Goal: Task Accomplishment & Management: Complete application form

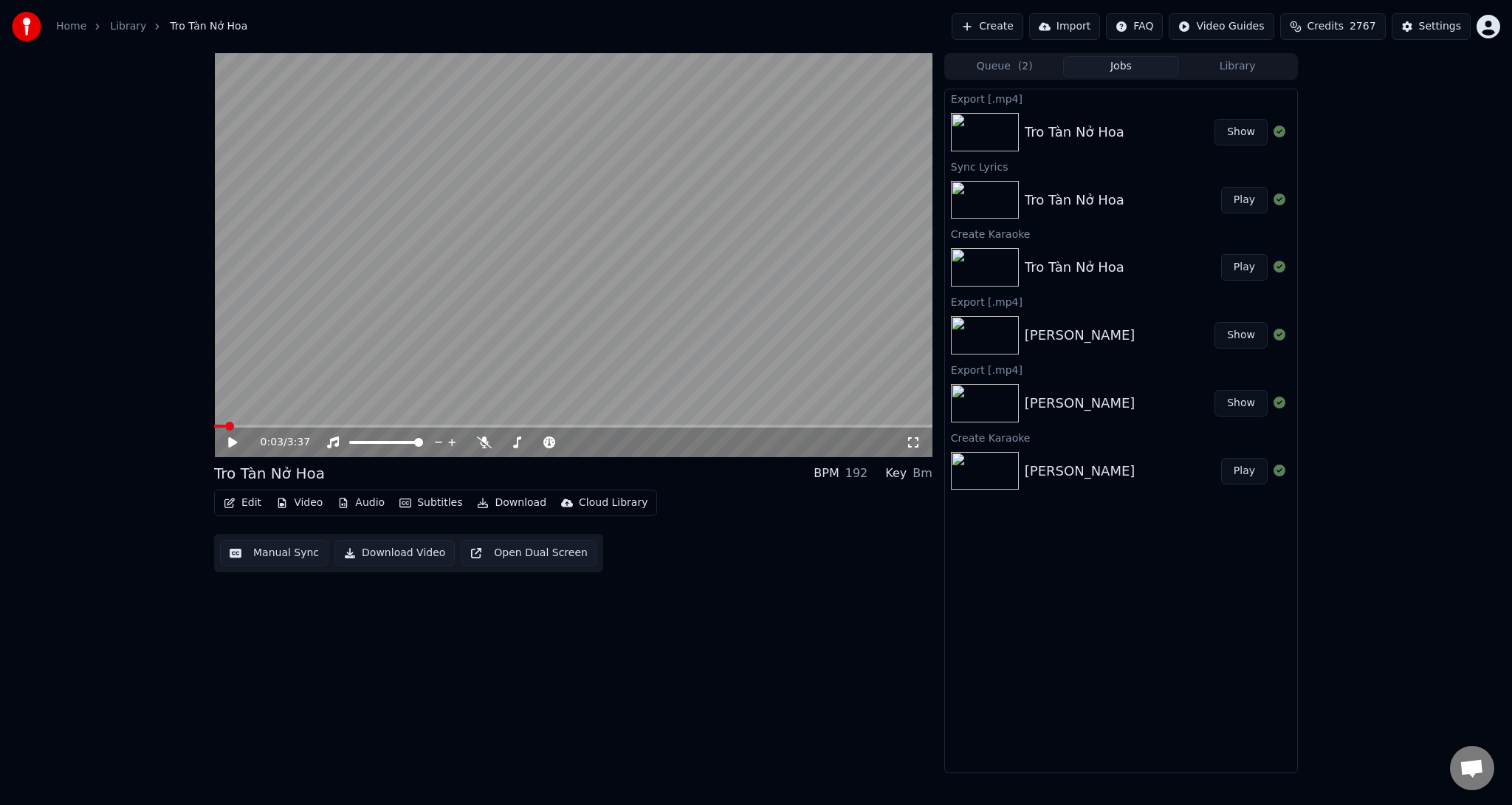
click at [1023, 27] on button "Create" at bounding box center [987, 26] width 72 height 27
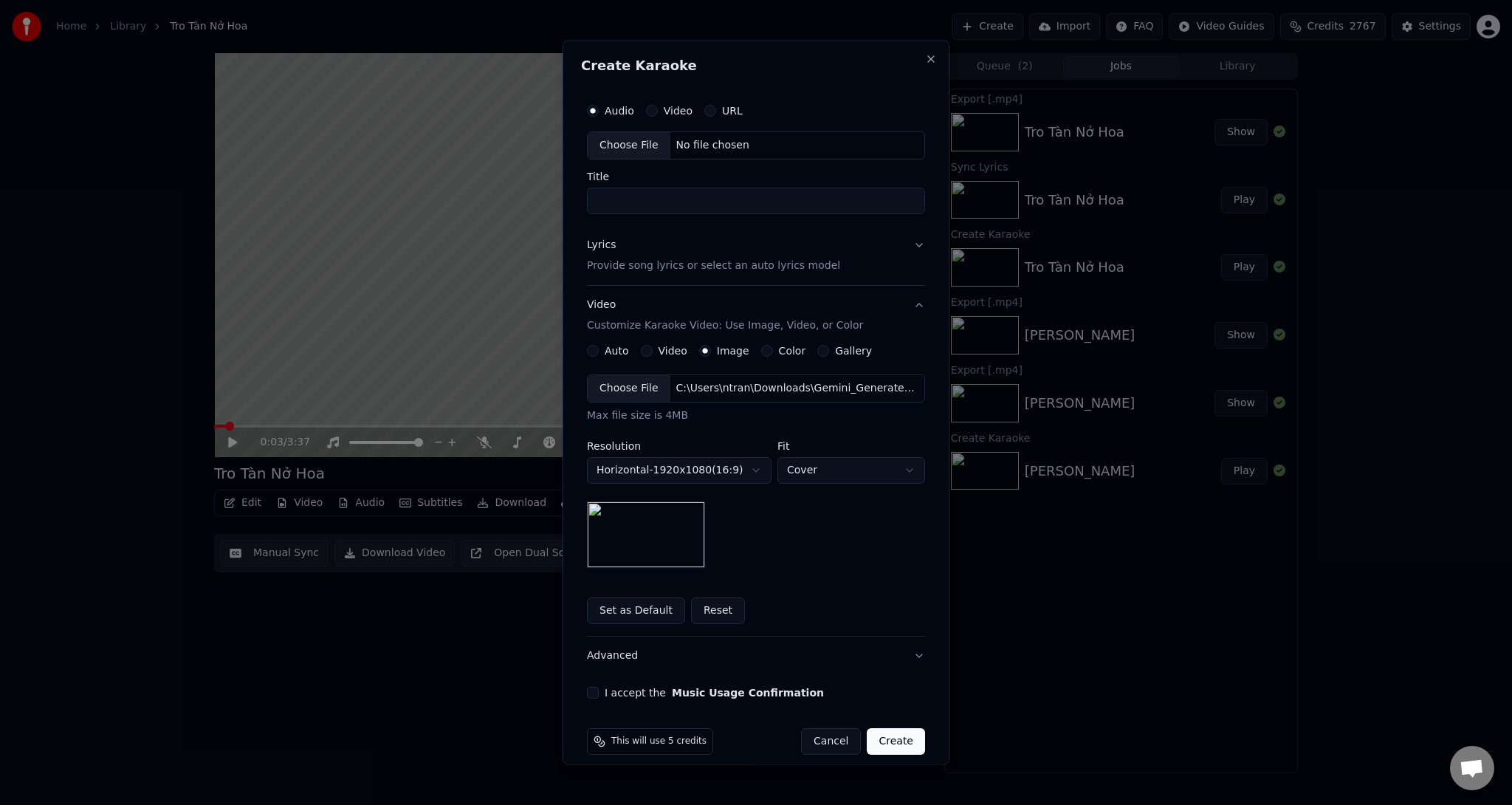
click at [664, 108] on label "Video" at bounding box center [678, 110] width 29 height 10
click at [658, 108] on button "Video" at bounding box center [652, 110] width 12 height 12
click at [620, 108] on label "Audio" at bounding box center [619, 110] width 30 height 10
click at [599, 108] on button "Audio" at bounding box center [593, 110] width 12 height 12
click at [611, 140] on div "Choose File" at bounding box center [629, 145] width 83 height 27
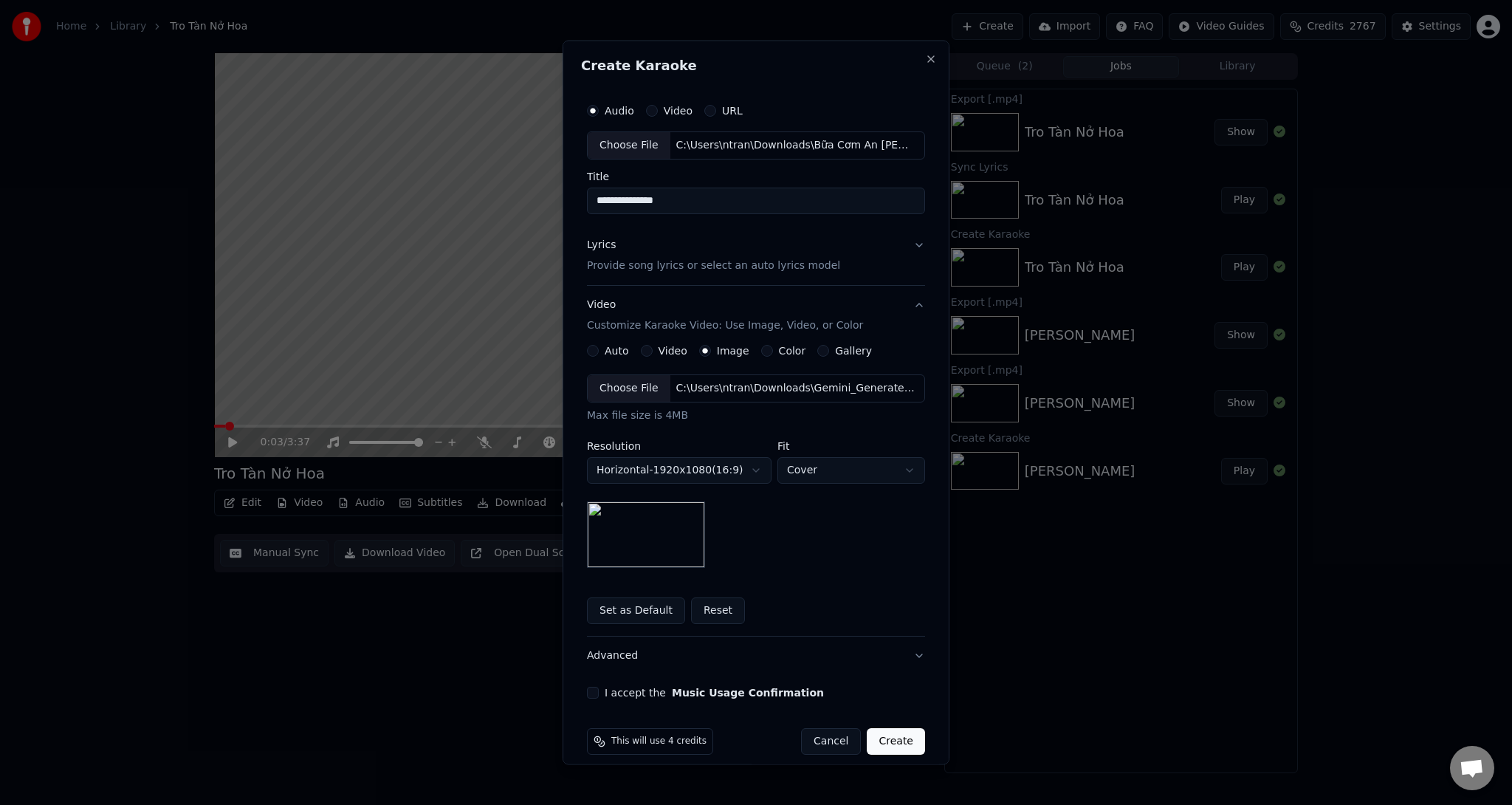
click at [760, 201] on input "**********" at bounding box center [756, 200] width 338 height 27
type input "**********"
click at [736, 257] on p "Provide song lyrics or select an auto lyrics model" at bounding box center [713, 265] width 254 height 15
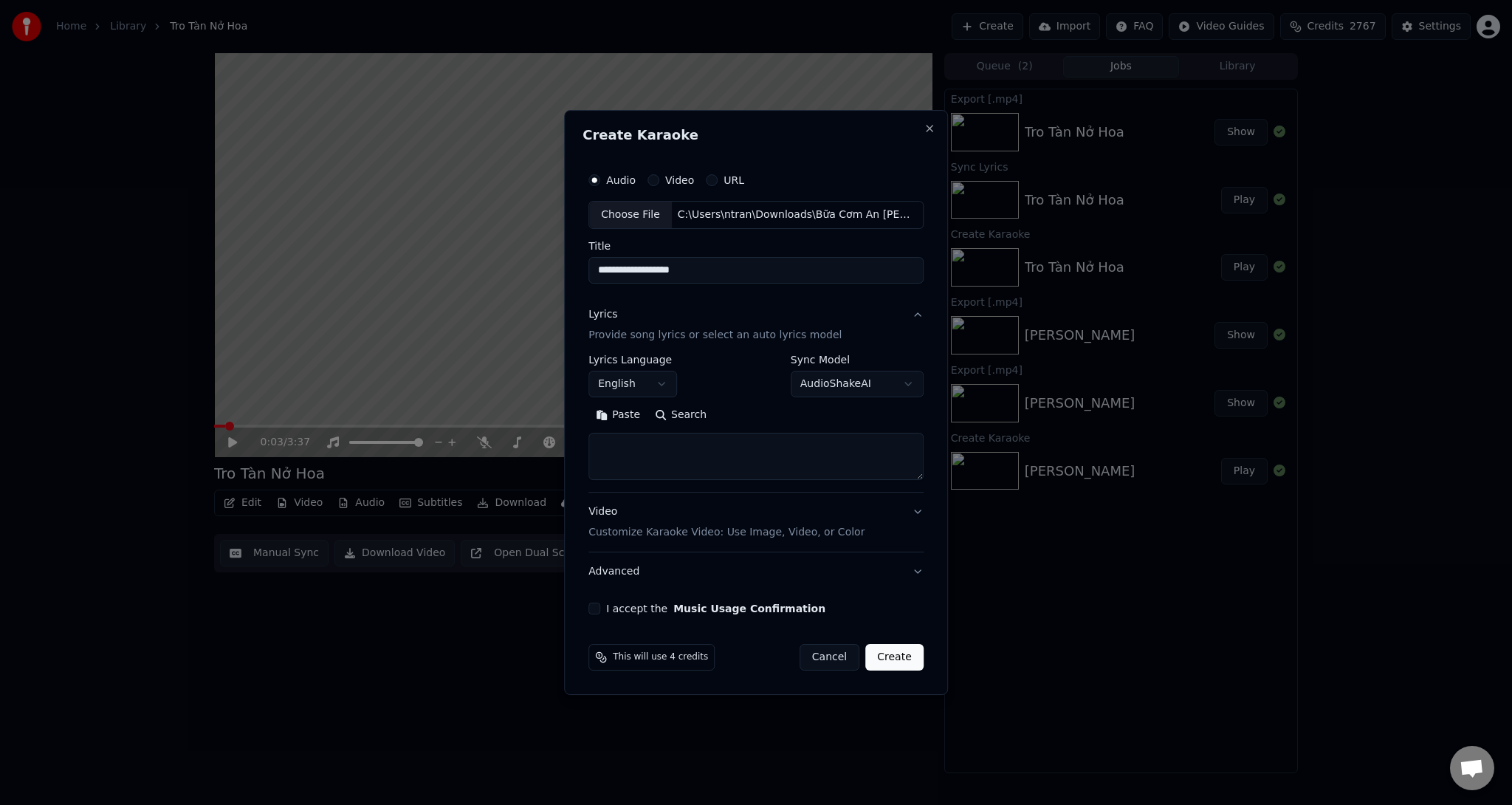
click at [672, 452] on textarea at bounding box center [756, 456] width 335 height 47
click at [652, 378] on body "**********" at bounding box center [756, 402] width 1512 height 805
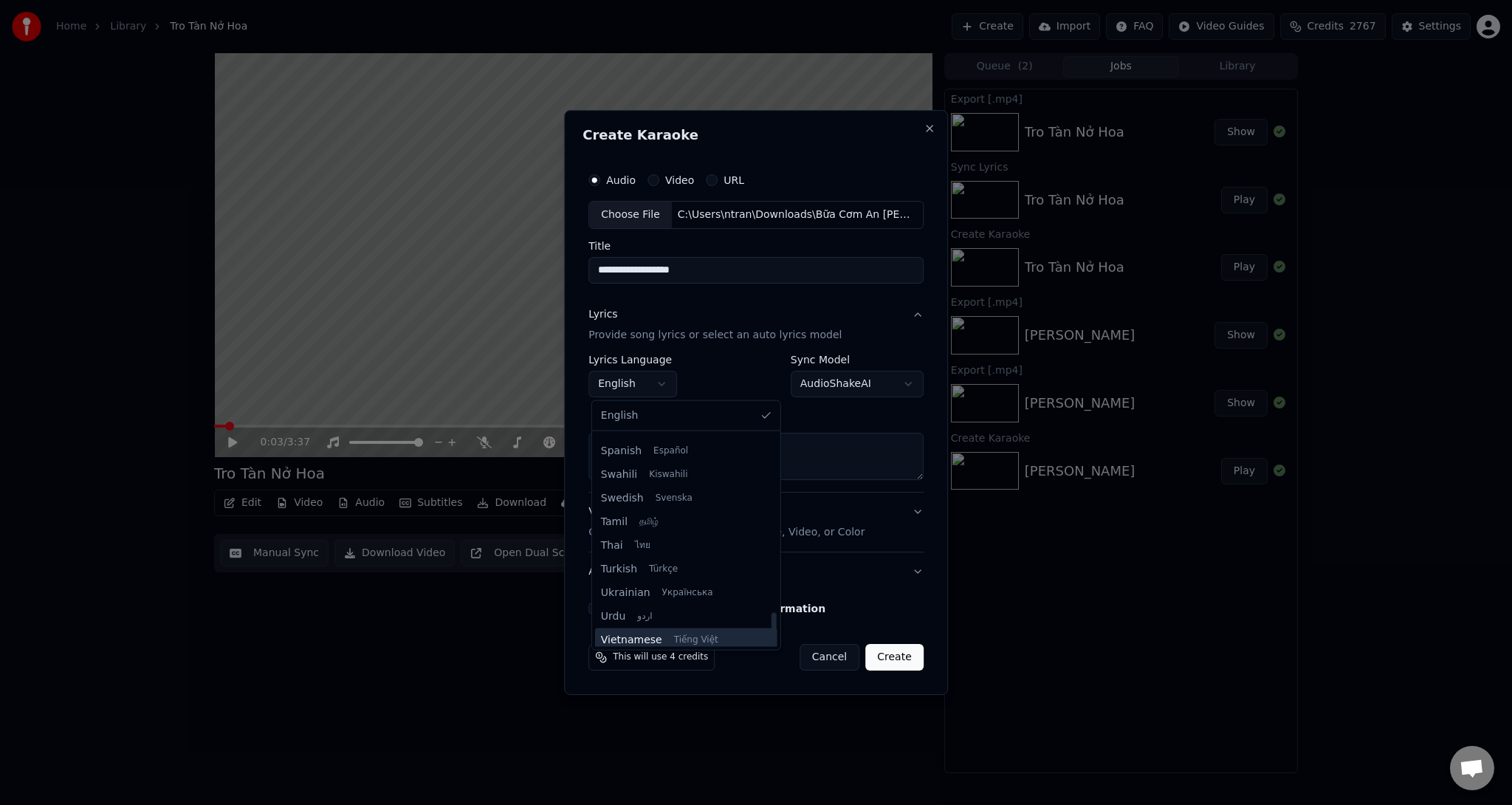
scroll to position [1133, 0]
select select "**"
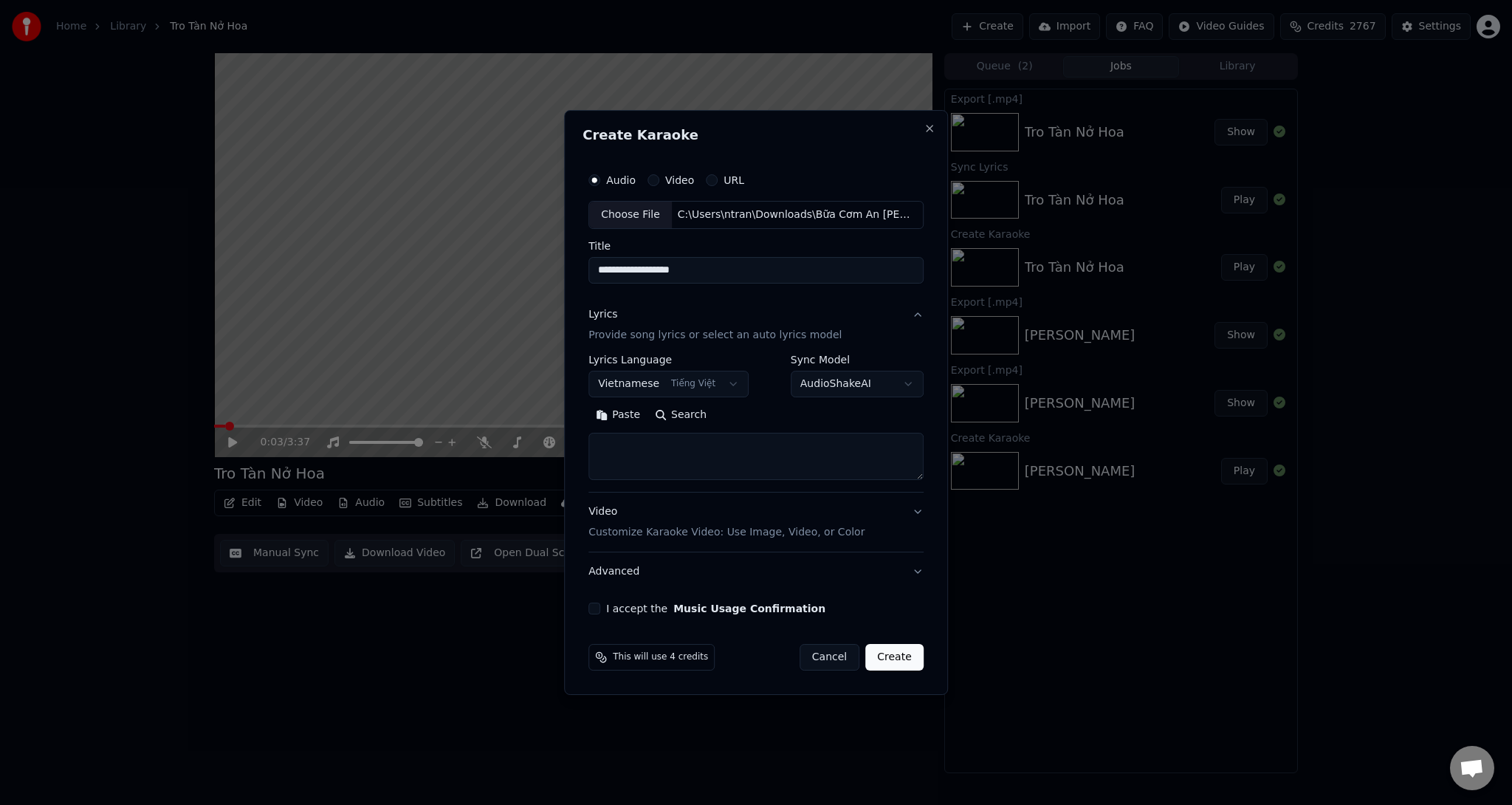
click at [692, 447] on textarea at bounding box center [756, 456] width 335 height 47
paste textarea "**********"
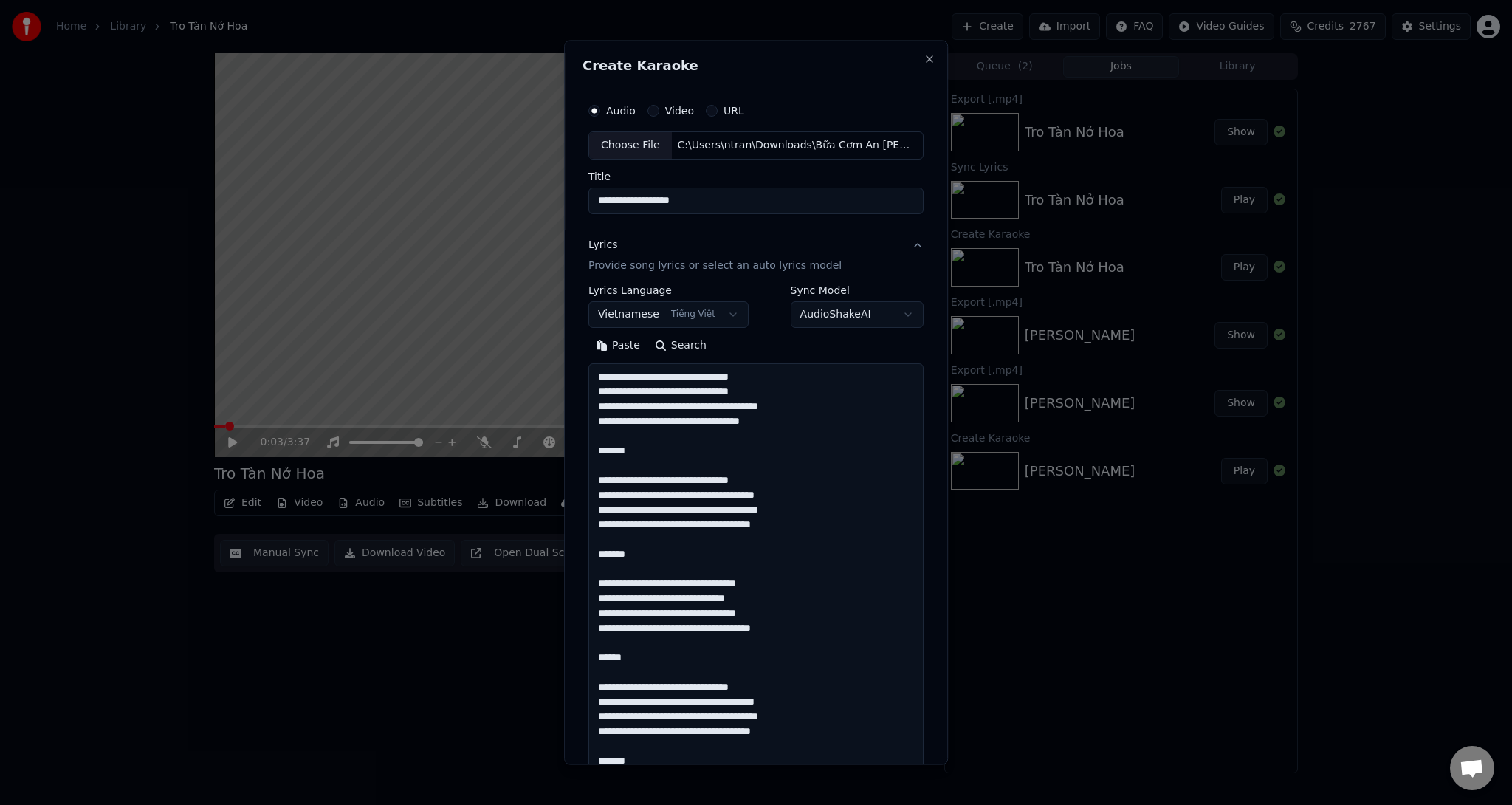
scroll to position [830, 0]
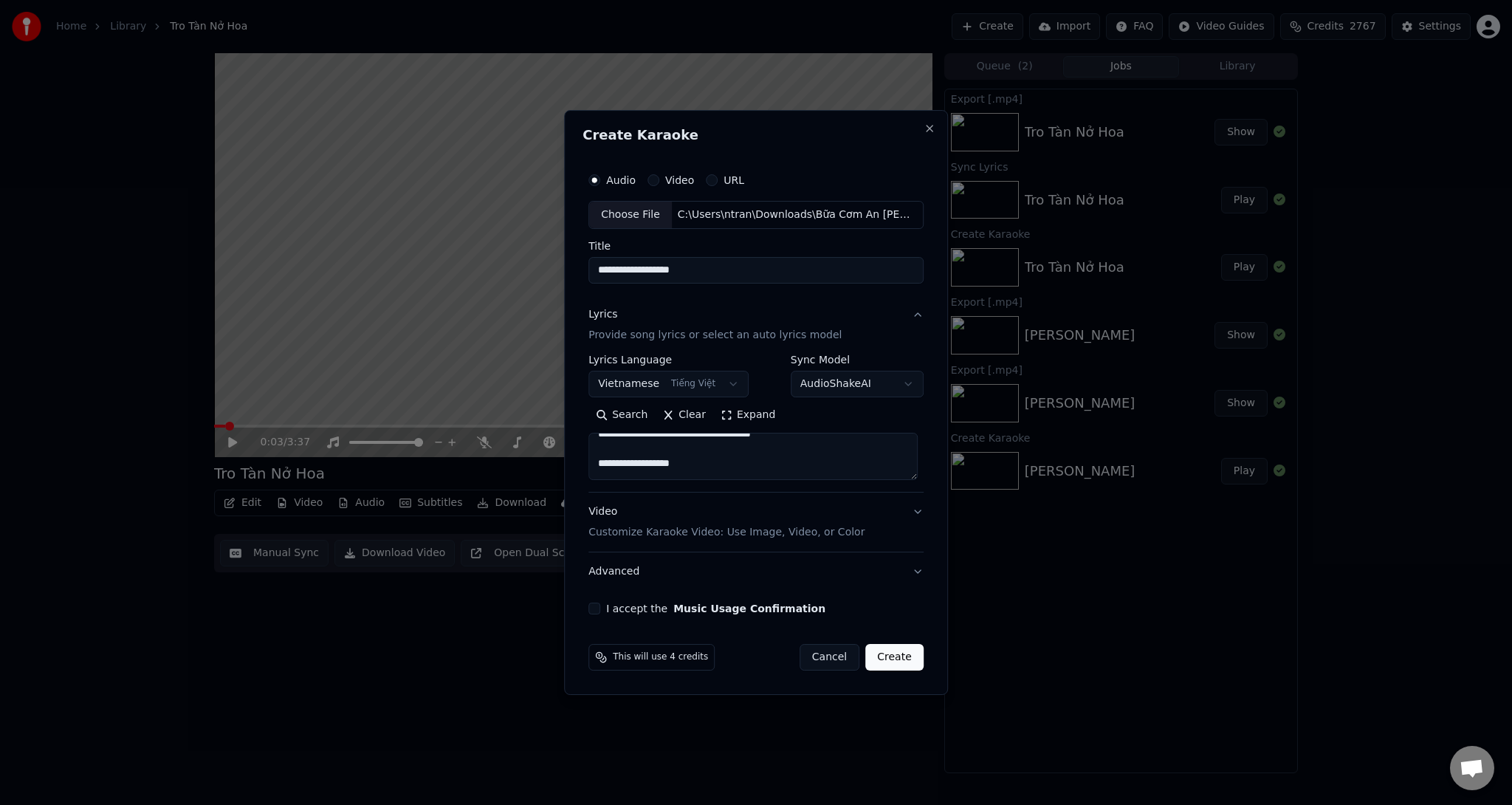
drag, startPoint x: 618, startPoint y: 444, endPoint x: 570, endPoint y: 440, distance: 48.2
click at [570, 440] on div "**********" at bounding box center [755, 402] width 384 height 585
click at [700, 472] on textarea at bounding box center [753, 456] width 330 height 47
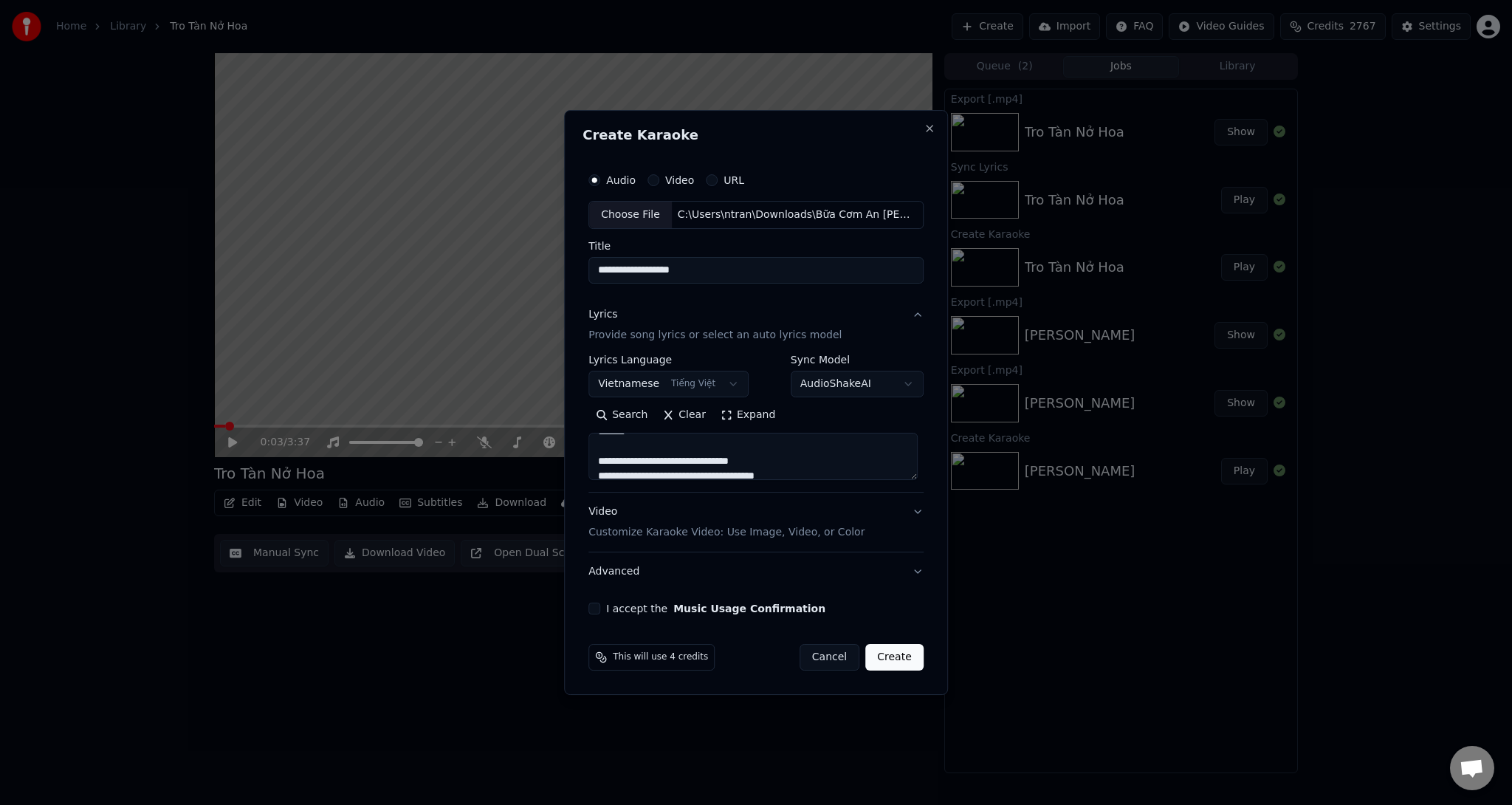
click at [689, 438] on textarea at bounding box center [753, 456] width 330 height 47
click at [690, 439] on textarea at bounding box center [753, 456] width 330 height 47
click at [683, 452] on textarea at bounding box center [753, 456] width 330 height 47
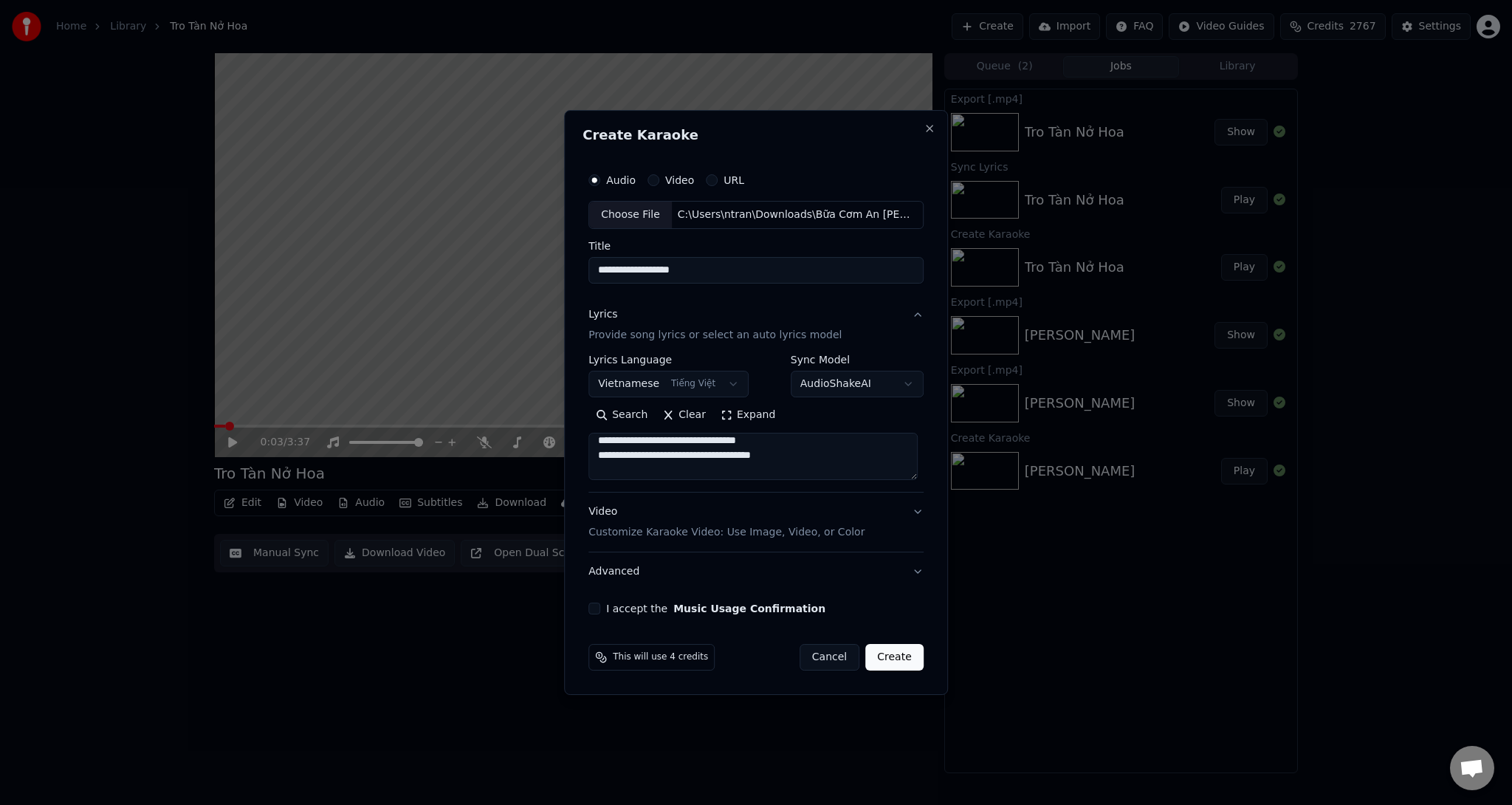
scroll to position [213, 0]
click at [698, 455] on textarea at bounding box center [753, 456] width 330 height 47
click at [713, 459] on textarea at bounding box center [753, 456] width 330 height 47
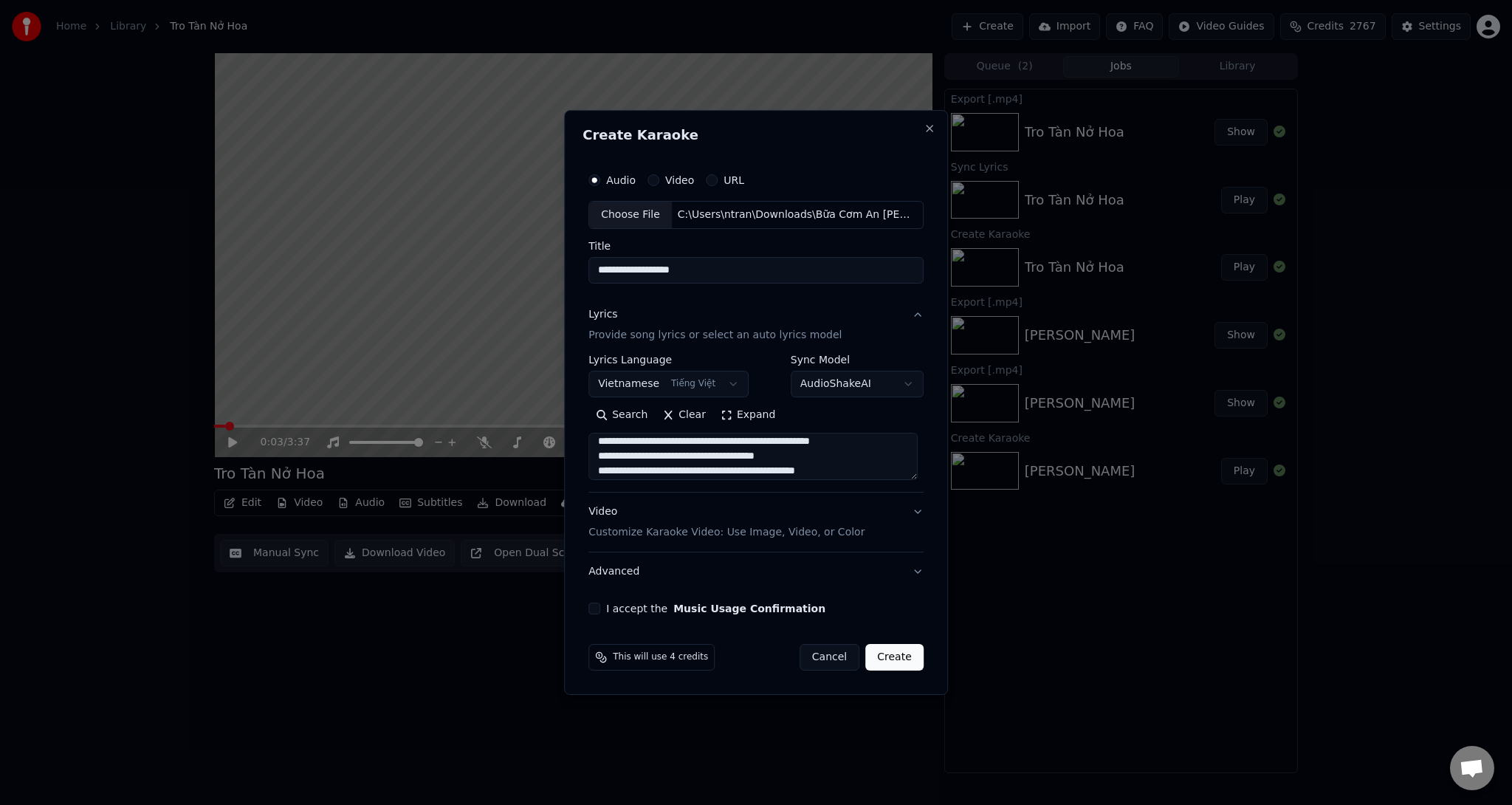
click at [621, 442] on textarea at bounding box center [753, 456] width 330 height 47
click at [618, 458] on textarea at bounding box center [753, 456] width 330 height 47
click at [618, 473] on textarea at bounding box center [753, 456] width 330 height 47
click at [621, 473] on textarea at bounding box center [753, 456] width 330 height 47
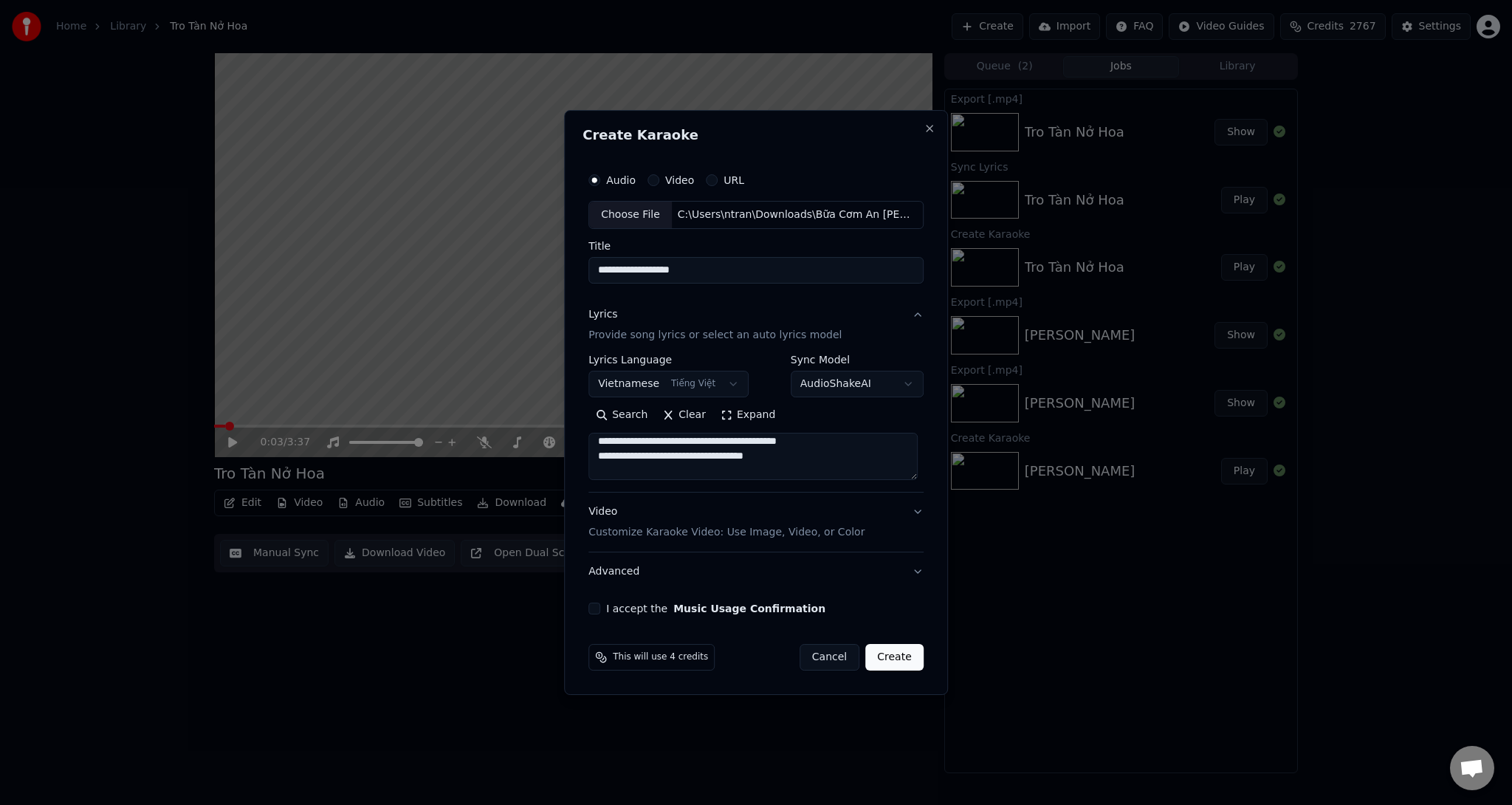
click at [619, 459] on textarea at bounding box center [753, 456] width 330 height 47
click at [661, 457] on textarea at bounding box center [753, 456] width 330 height 47
click at [776, 456] on textarea at bounding box center [753, 456] width 330 height 47
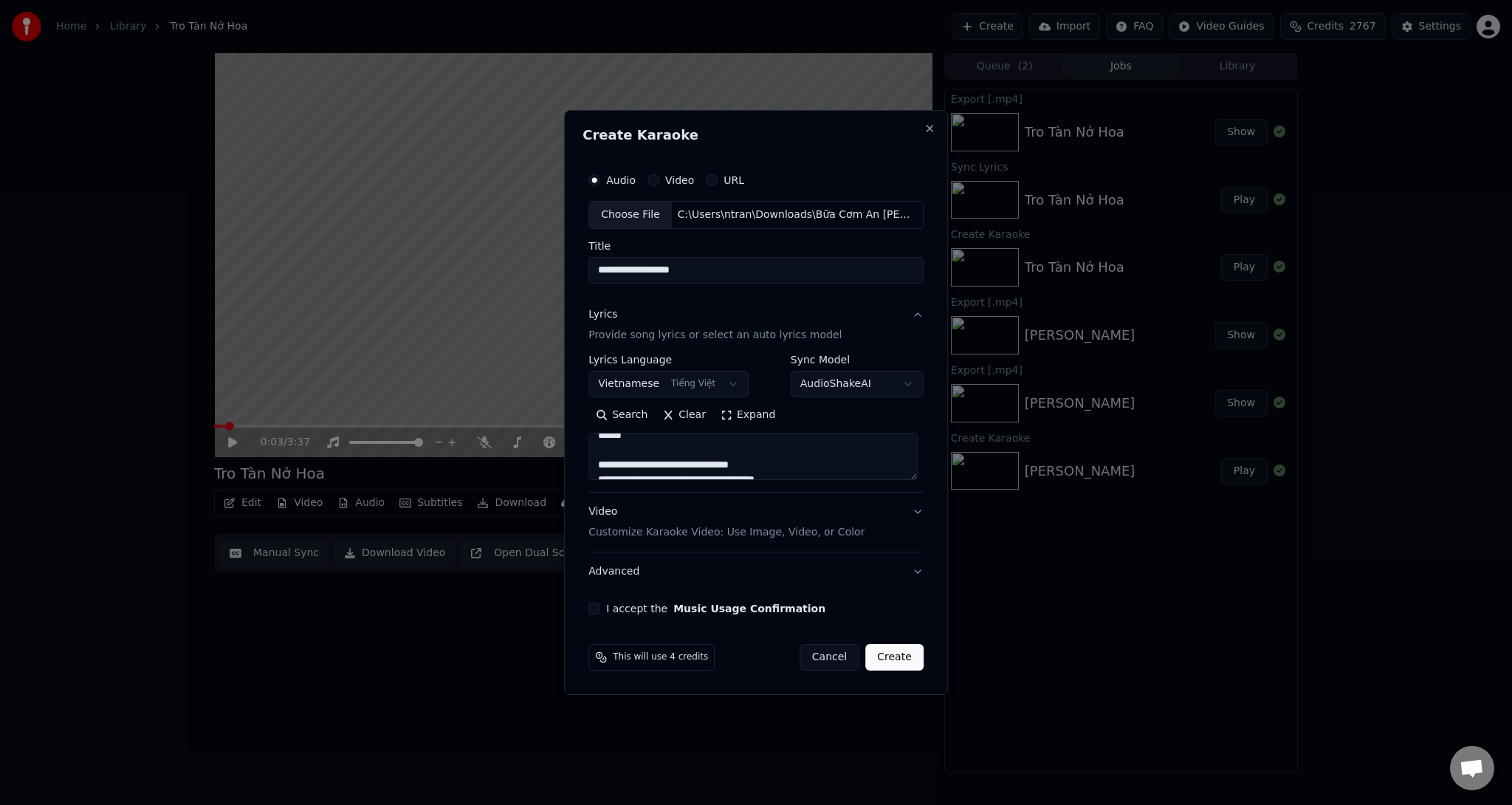
scroll to position [537, 0]
click at [818, 448] on textarea at bounding box center [753, 456] width 330 height 47
click at [794, 460] on textarea at bounding box center [753, 456] width 330 height 47
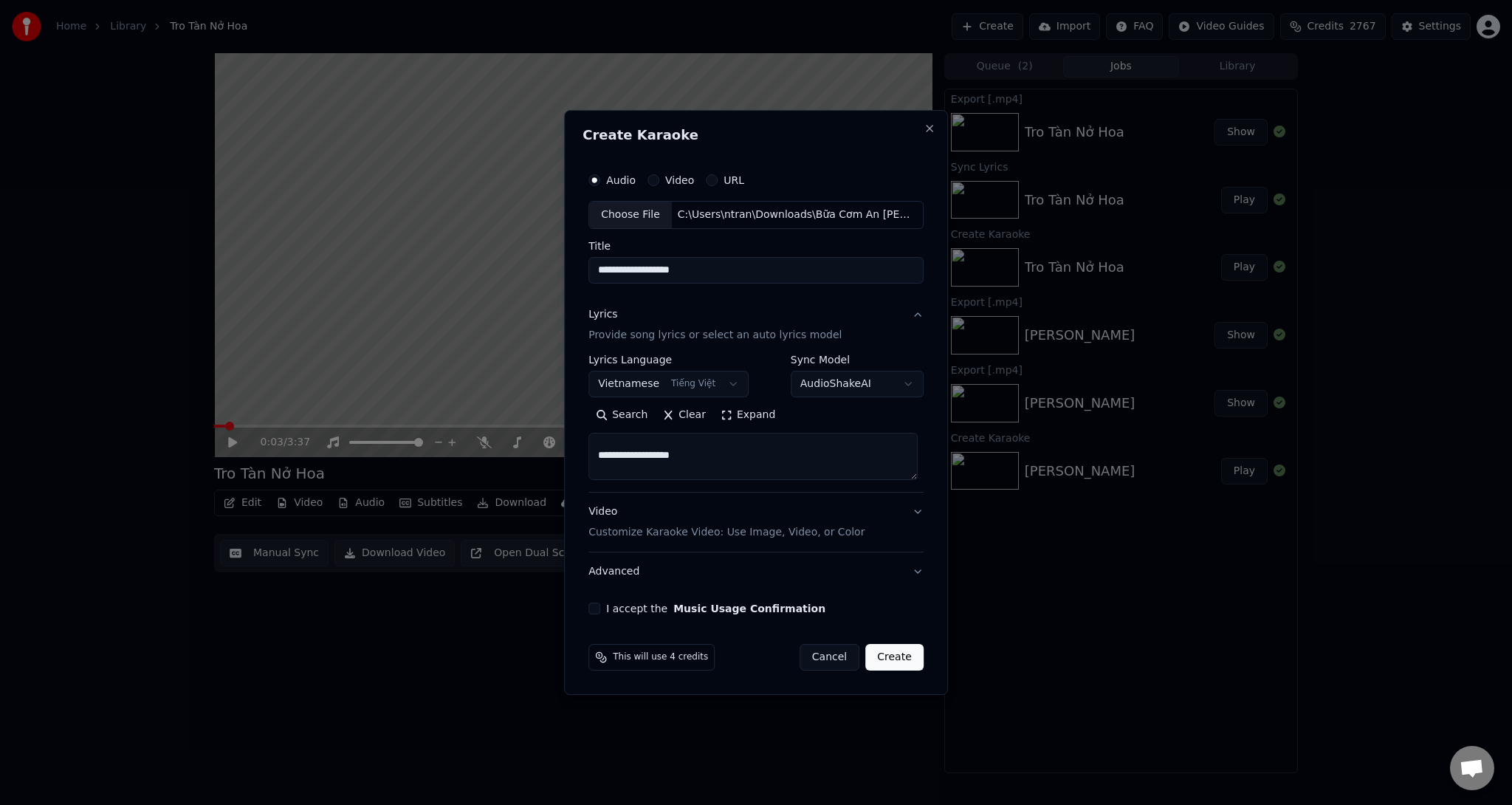
click at [828, 455] on textarea at bounding box center [753, 456] width 330 height 47
click at [920, 458] on div "**********" at bounding box center [756, 390] width 347 height 461
click at [618, 441] on textarea at bounding box center [753, 456] width 330 height 47
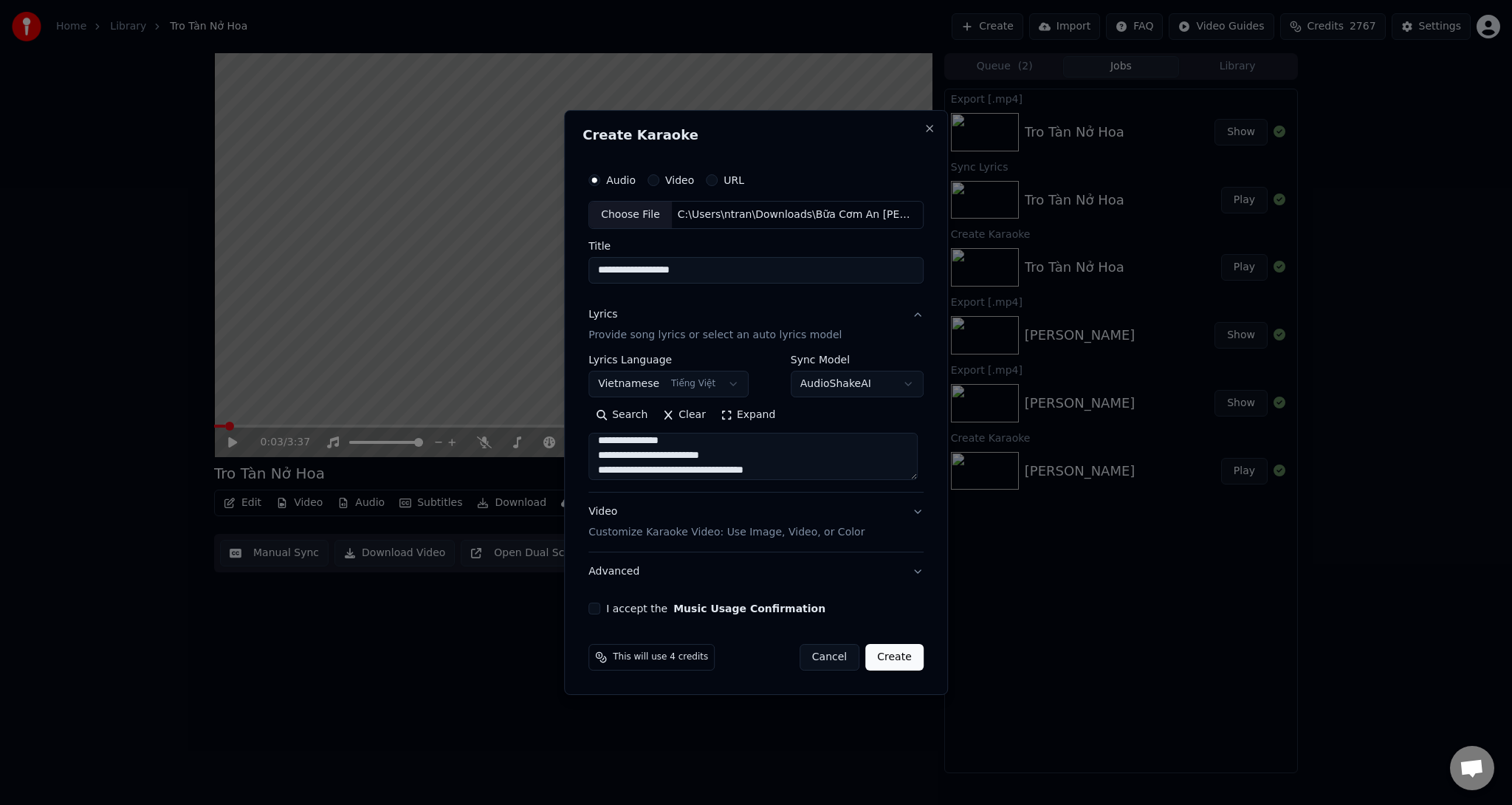
click at [621, 456] on textarea at bounding box center [753, 456] width 330 height 47
click at [616, 466] on textarea at bounding box center [753, 456] width 330 height 47
click at [655, 472] on textarea at bounding box center [753, 456] width 330 height 47
type textarea "**********"
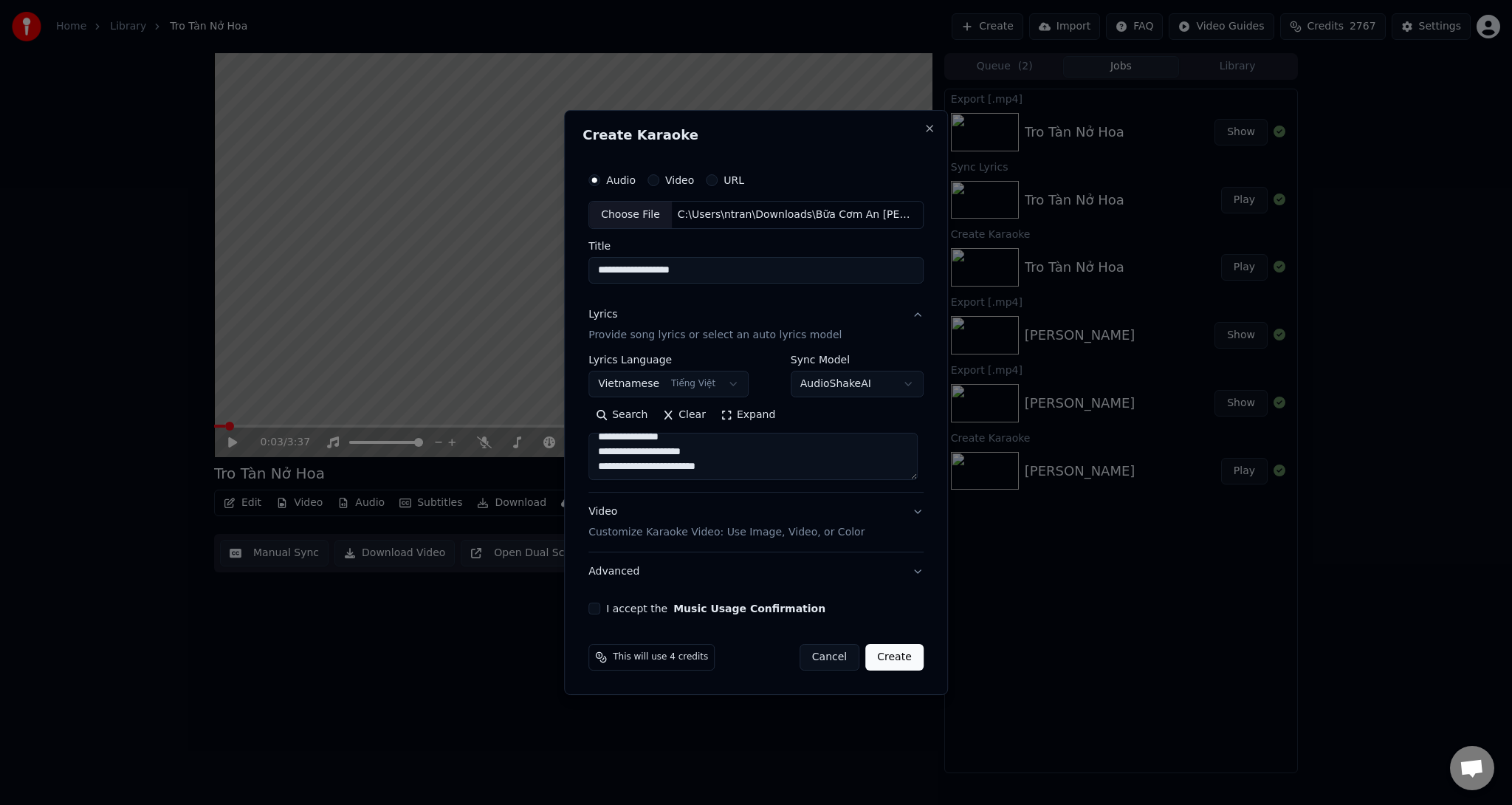
click at [762, 537] on p "Customize Karaoke Video: Use Image, Video, or Color" at bounding box center [726, 532] width 276 height 15
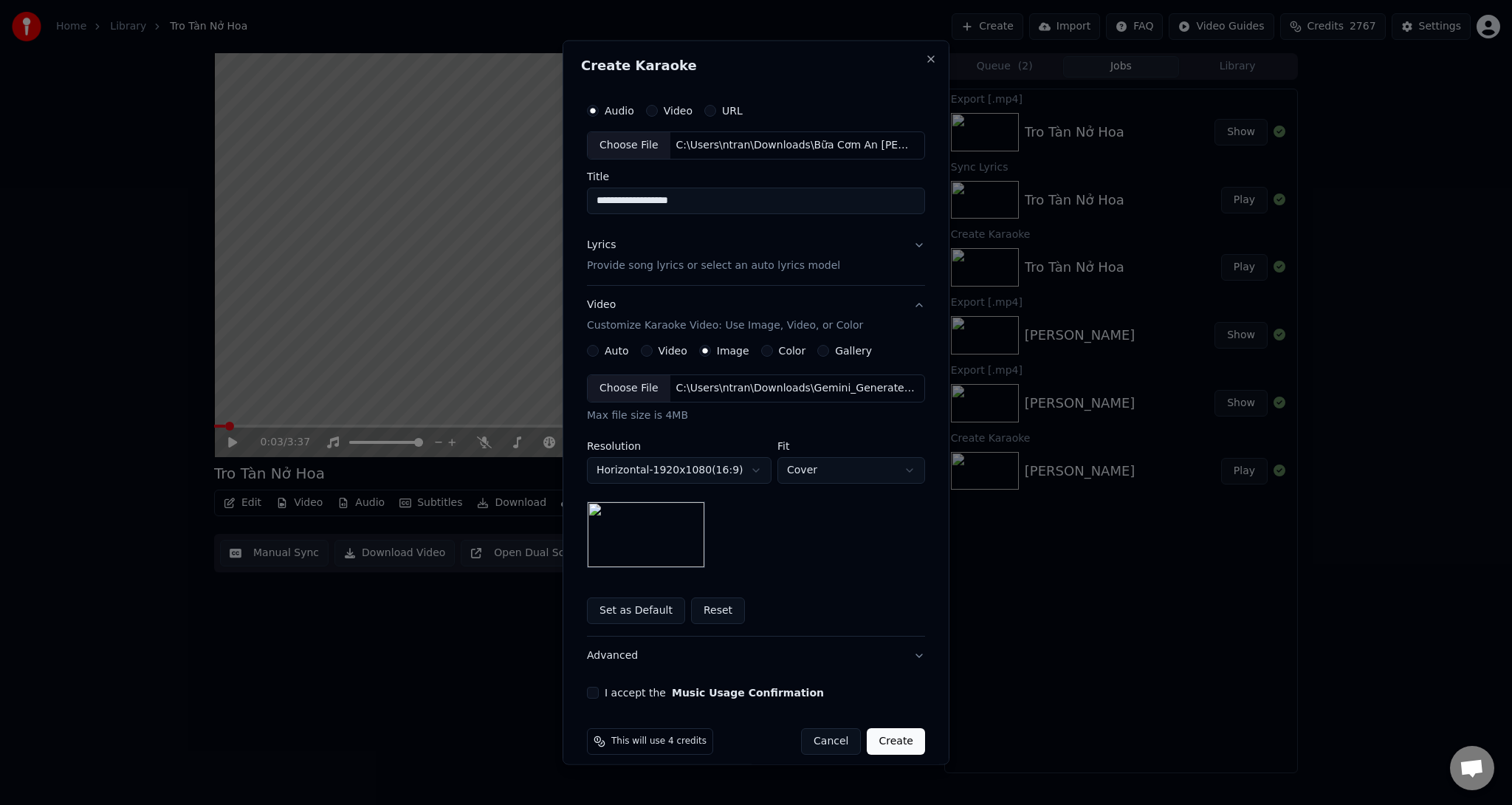
click at [683, 469] on body "**********" at bounding box center [756, 402] width 1512 height 805
click at [721, 395] on body "**********" at bounding box center [756, 402] width 1512 height 805
click at [723, 383] on div "C:\Users\ntran\Downloads\Gemini_Generated_Image_nu06mwnu06mwnu06 copy.jpg" at bounding box center [796, 387] width 251 height 15
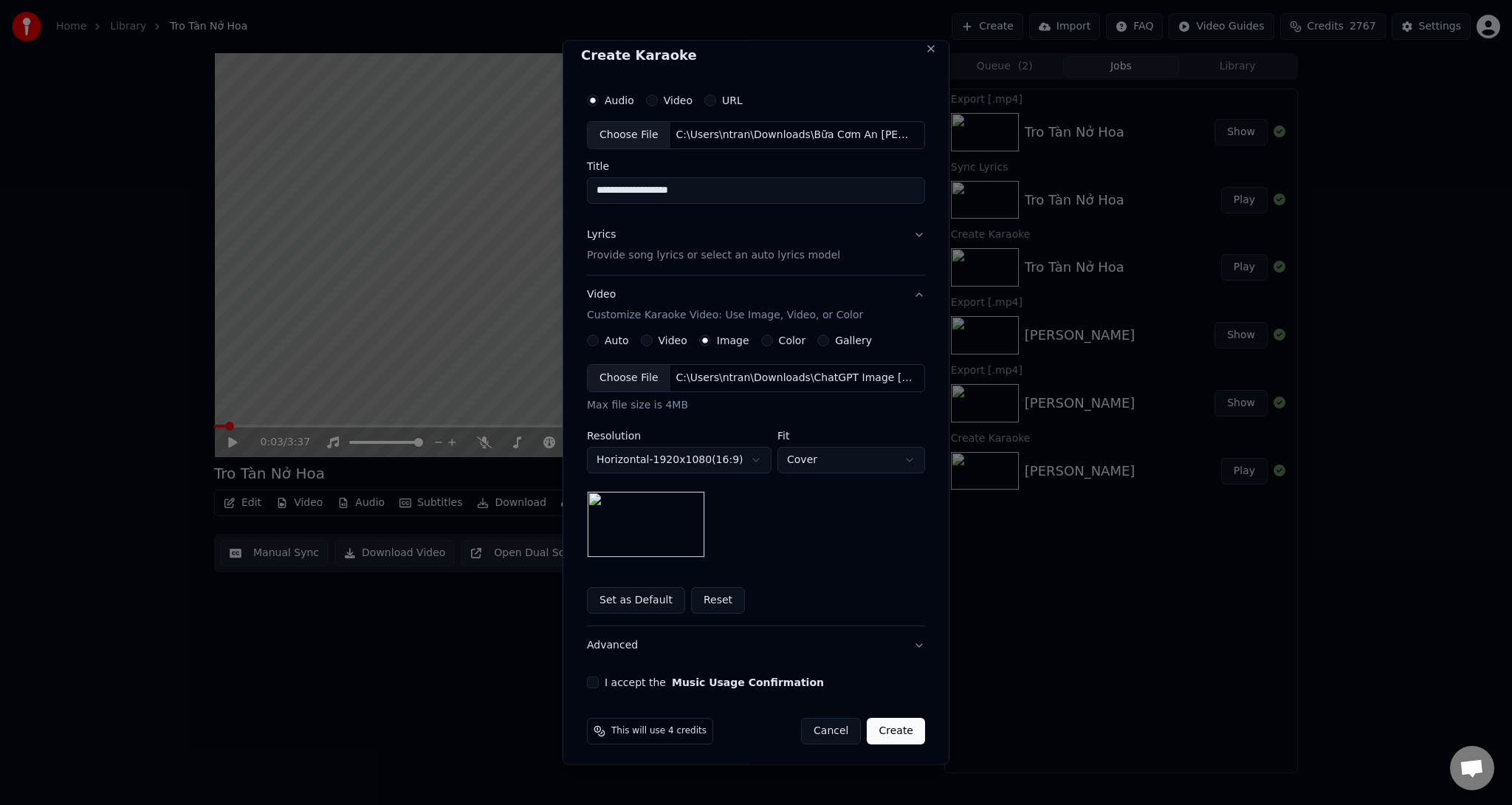
scroll to position [13, 0]
click at [592, 675] on button "I accept the Music Usage Confirmation" at bounding box center [593, 679] width 12 height 12
click at [899, 729] on button "Create" at bounding box center [895, 728] width 59 height 27
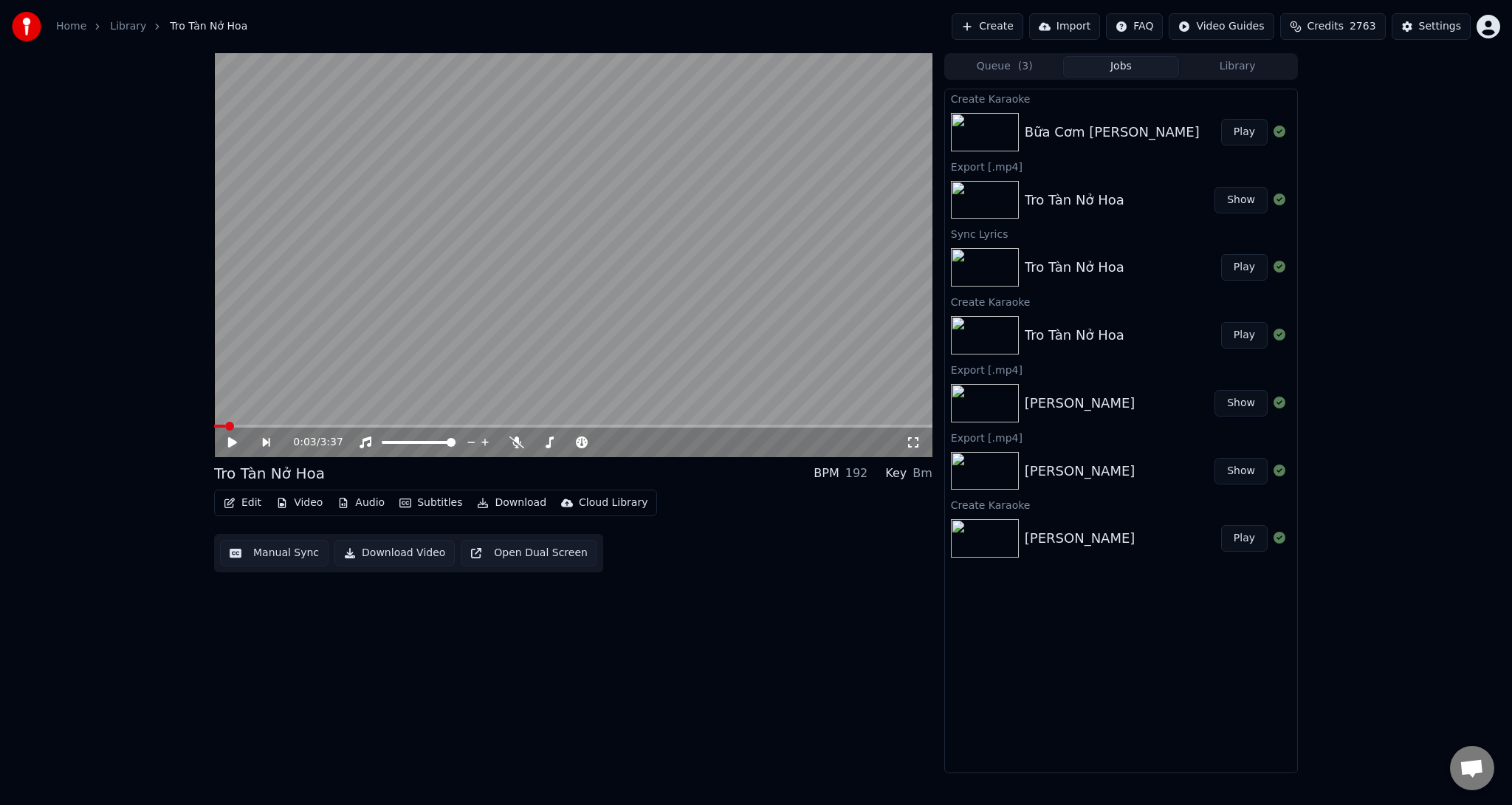
click at [1234, 132] on button "Play" at bounding box center [1245, 132] width 46 height 27
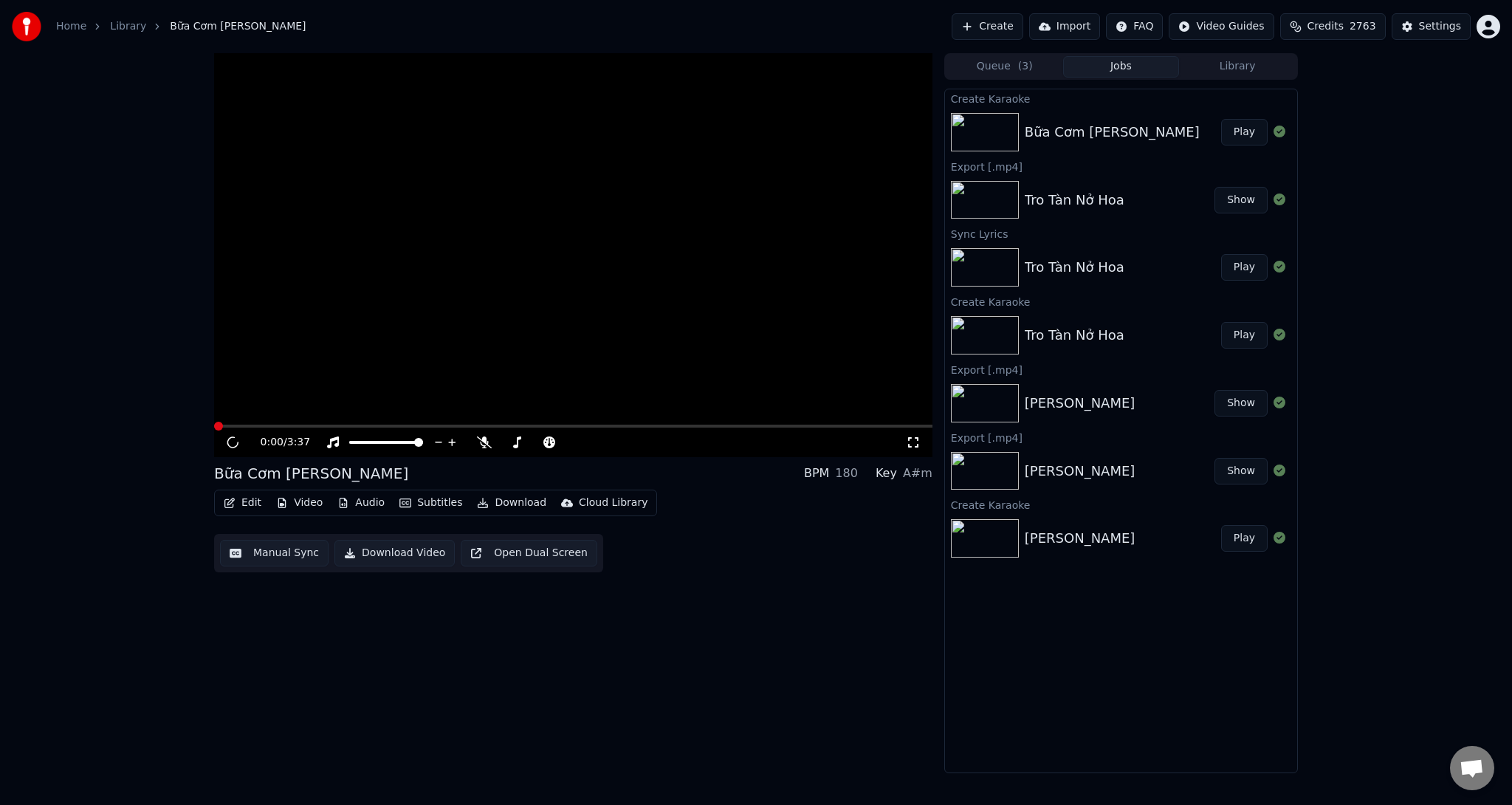
click at [1252, 134] on button "Play" at bounding box center [1245, 132] width 46 height 27
